Goal: Find specific page/section: Find specific page/section

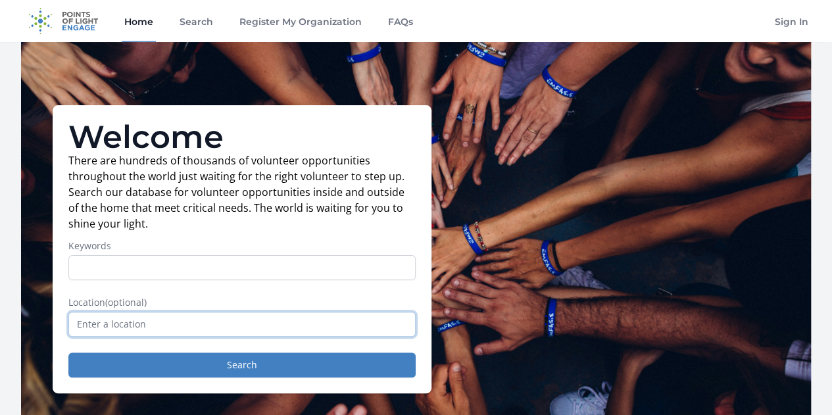
click at [117, 330] on input "text" at bounding box center [241, 324] width 347 height 25
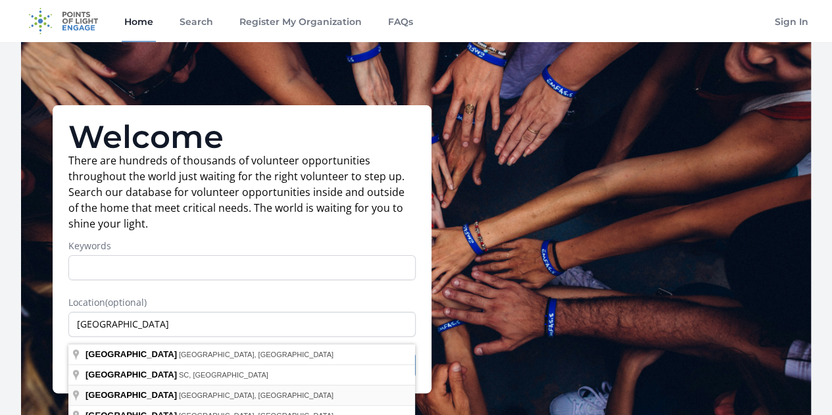
type input "[GEOGRAPHIC_DATA], [GEOGRAPHIC_DATA], [GEOGRAPHIC_DATA]"
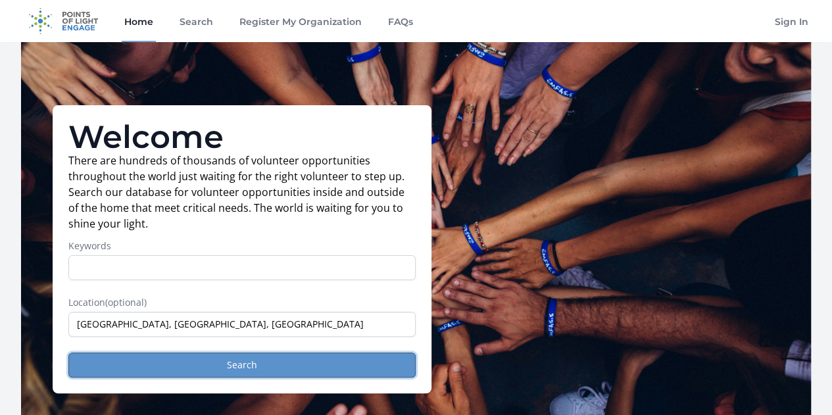
click at [186, 372] on button "Search" at bounding box center [241, 365] width 347 height 25
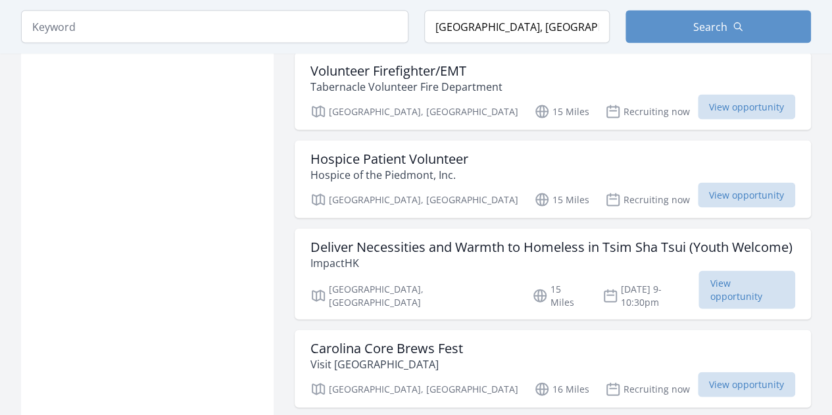
scroll to position [1283, 0]
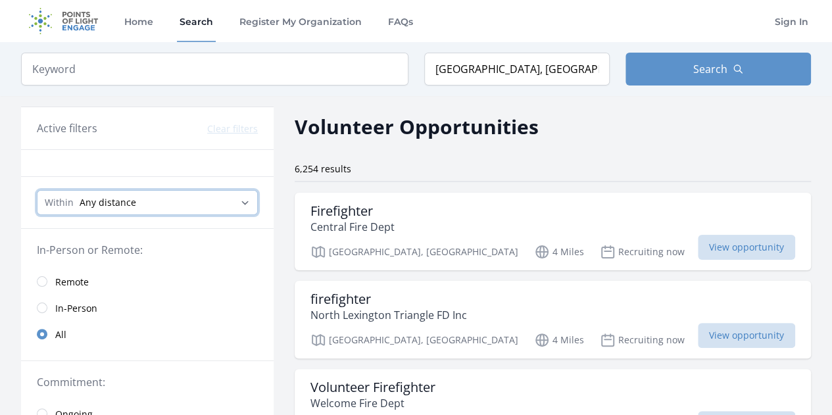
click at [246, 205] on select "Any distance , 5 Miles , 20 Miles , 50 Miles , 100 Miles" at bounding box center [147, 202] width 221 height 25
select select "32186"
click at [37, 190] on select "Any distance , 5 Miles , 20 Miles , 50 Miles , 100 Miles" at bounding box center [147, 202] width 221 height 25
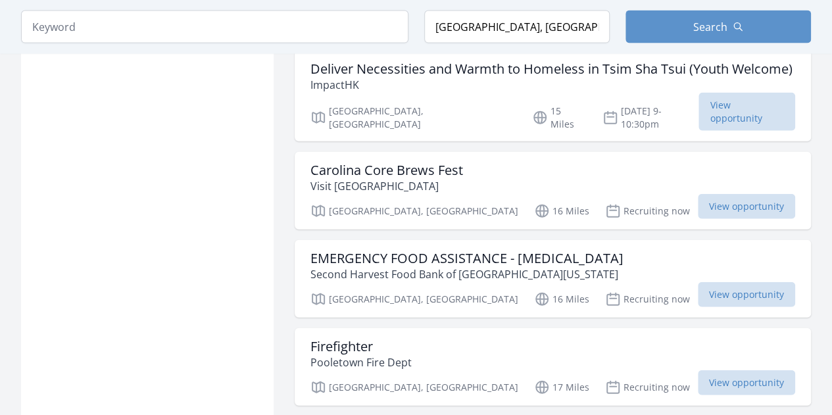
scroll to position [1473, 0]
